Goal: Transaction & Acquisition: Book appointment/travel/reservation

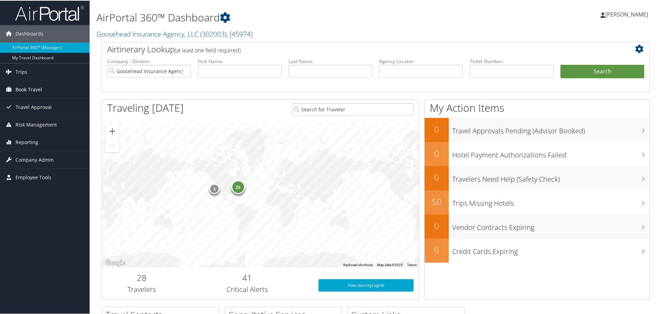
click at [35, 88] on span "Book Travel" at bounding box center [29, 88] width 27 height 17
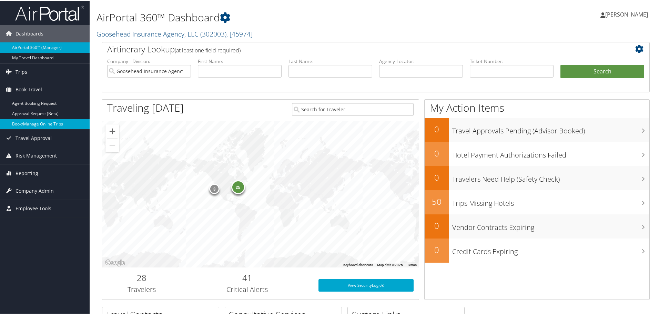
click at [34, 123] on link "Book/Manage Online Trips" at bounding box center [45, 123] width 90 height 10
